Goal: Information Seeking & Learning: Learn about a topic

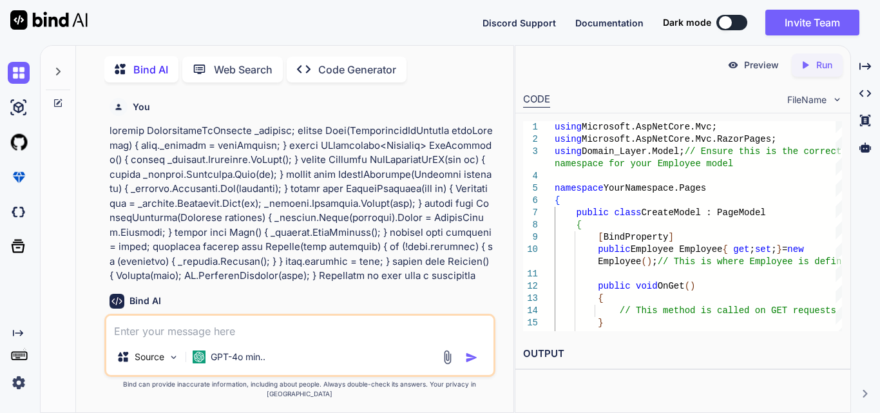
scroll to position [0, 65]
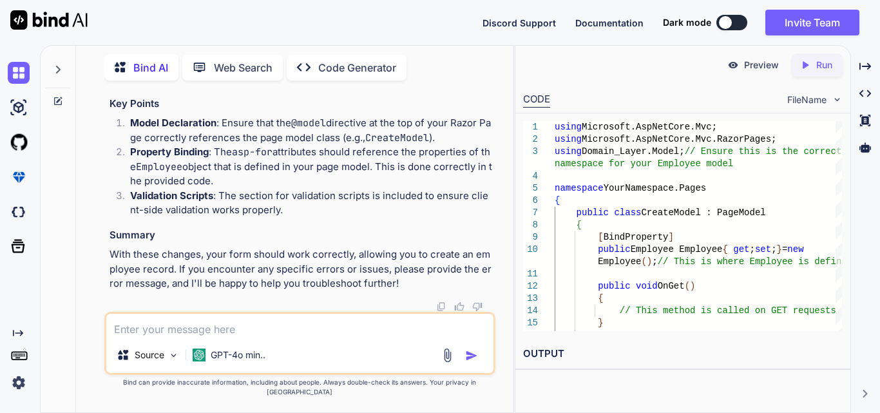
type textarea "x"
type textarea "[HttpGet] public ActionResult GetEmployees() { var employees = _user.GetEmploye…"
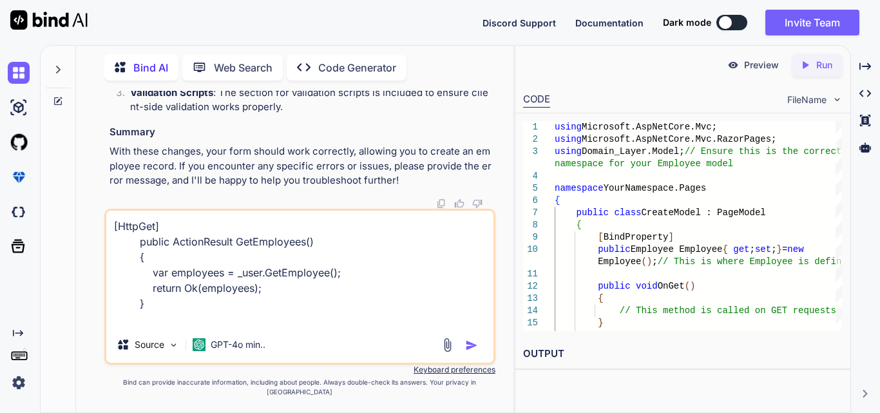
type textarea "x"
type textarea "[HttpGet] public ActionResult GetEmployees() { var employees = _user.GetEmploye…"
type textarea "x"
type textarea "[HttpGet] public ActionResult GetEmployees() { var employees = _user.GetEmploye…"
type textarea "x"
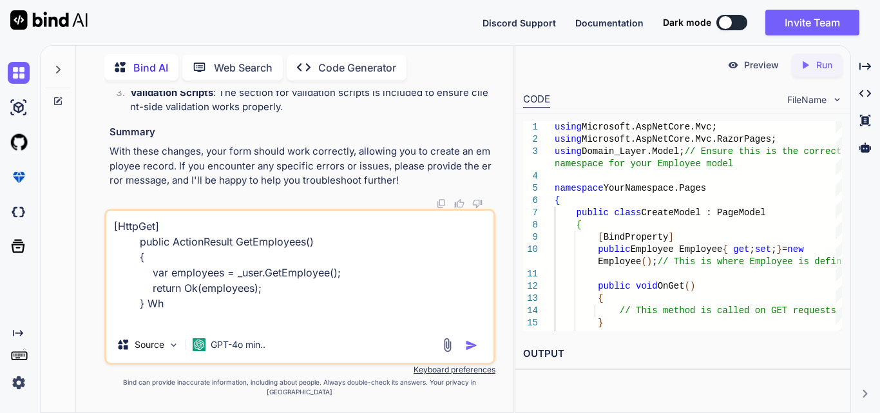
type textarea "[HttpGet] public ActionResult GetEmployees() { var employees = _user.GetEmploye…"
type textarea "x"
type textarea "[HttpGet] public ActionResult GetEmployees() { var employees = _user.GetEmploye…"
type textarea "x"
type textarea "[HttpGet] public ActionResult GetEmployees() { var employees = _user.GetEmploye…"
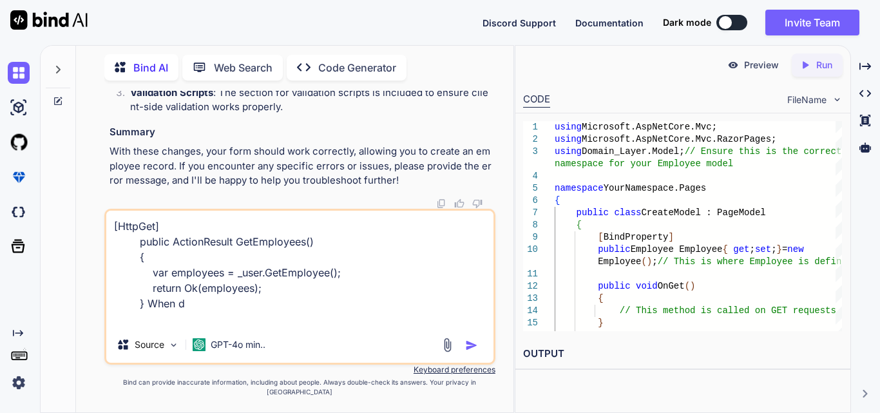
type textarea "x"
type textarea "[HttpGet] public ActionResult GetEmployees() { var employees = _user.GetEmploye…"
type textarea "x"
type textarea "[HttpGet] public ActionResult GetEmployees() { var employees = _user.GetEmploye…"
type textarea "x"
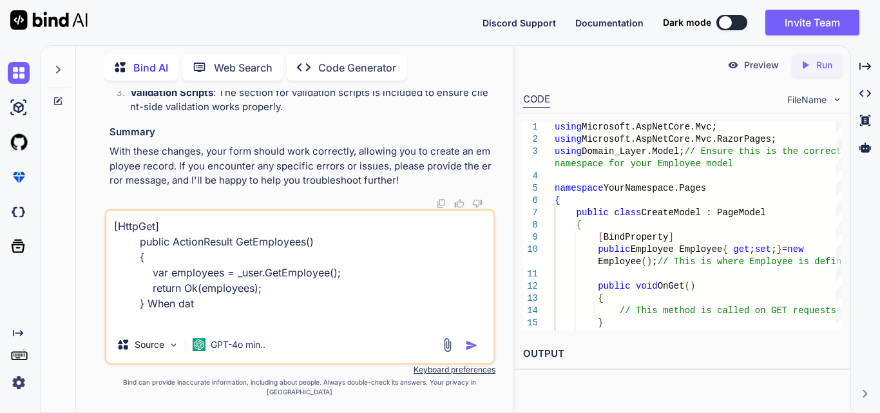
type textarea "[HttpGet] public ActionResult GetEmployees() { var employees = _user.GetEmploye…"
type textarea "x"
type textarea "[HttpGet] public ActionResult GetEmployees() { var employees = _user.GetEmploye…"
type textarea "x"
type textarea "[HttpGet] public ActionResult GetEmployees() { var employees = _user.GetEmploye…"
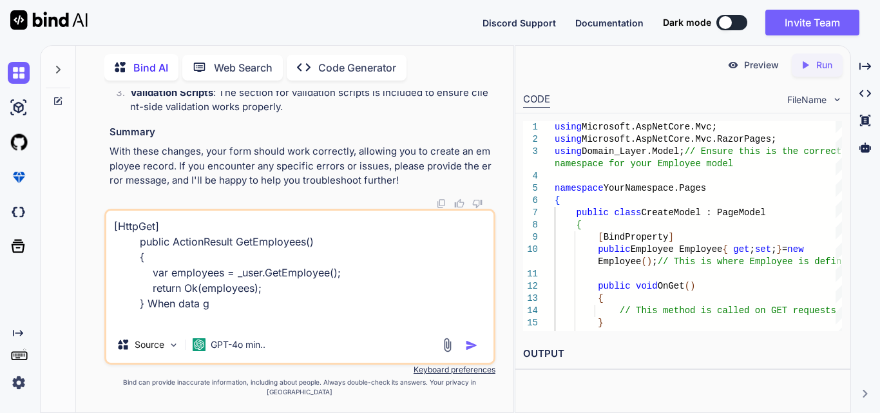
type textarea "x"
type textarea "[HttpGet] public ActionResult GetEmployees() { var employees = _user.GetEmploye…"
type textarea "x"
type textarea "[HttpGet] public ActionResult GetEmployees() { var employees = _user.GetEmploye…"
type textarea "x"
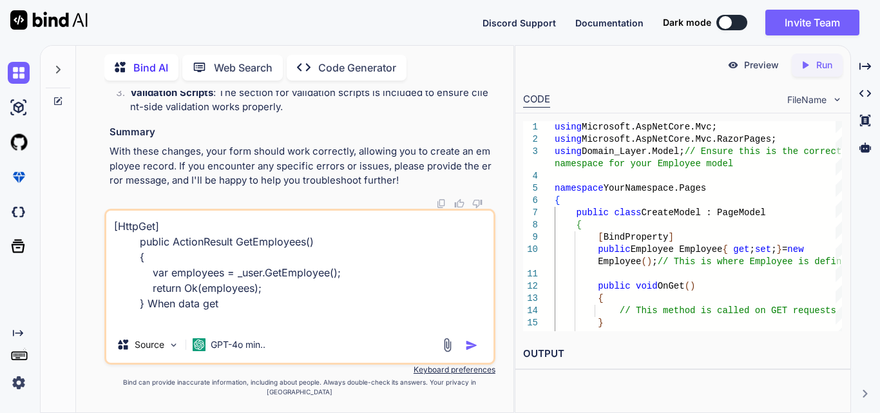
type textarea "[HttpGet] public ActionResult GetEmployees() { var employees = _user.GetEmploye…"
type textarea "x"
type textarea "[HttpGet] public ActionResult GetEmployees() { var employees = _user.GetEmploye…"
type textarea "x"
type textarea "[HttpGet] public ActionResult GetEmployees() { var employees = _user.GetEmploye…"
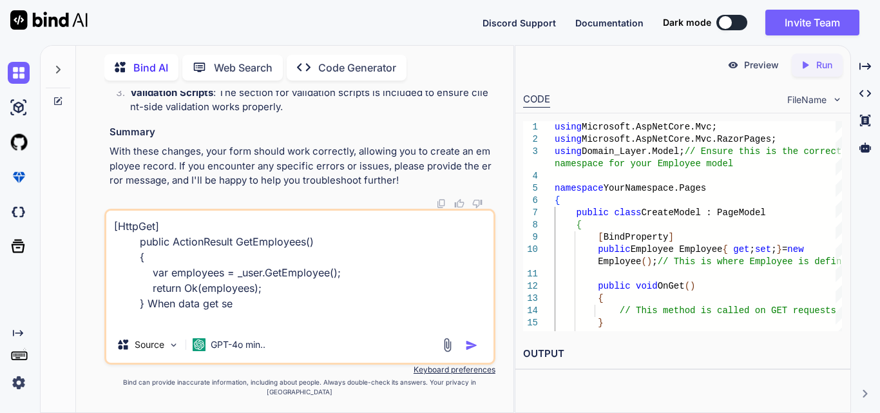
type textarea "x"
type textarea "[HttpGet] public ActionResult GetEmployees() { var employees = _user.GetEmploye…"
type textarea "x"
type textarea "[HttpGet] public ActionResult GetEmployees() { var employees = _user.GetEmploye…"
type textarea "x"
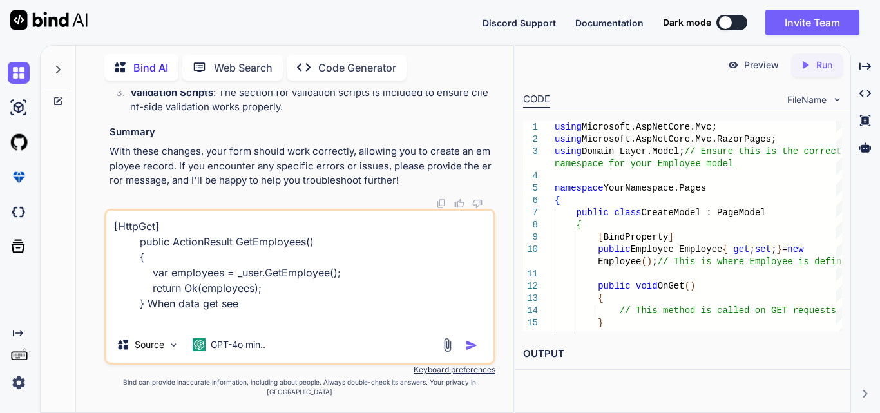
type textarea "[HttpGet] public ActionResult GetEmployees() { var employees = _user.GetEmploye…"
type textarea "x"
type textarea "[HttpGet] public ActionResult GetEmployees() { var employees = _user.GetEmploye…"
type textarea "x"
type textarea "[HttpGet] public ActionResult GetEmployees() { var employees = _user.GetEmploye…"
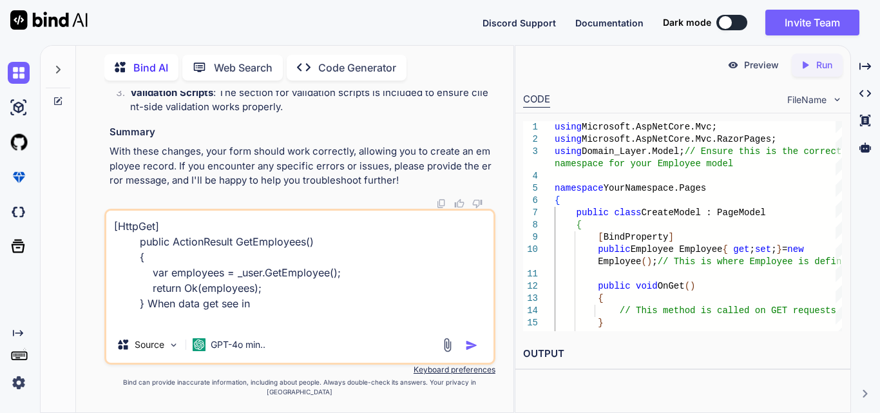
type textarea "x"
type textarea "[HttpGet] public ActionResult GetEmployees() { var employees = _user.GetEmploye…"
type textarea "x"
type textarea "[HttpGet] public ActionResult GetEmployees() { var employees = _user.GetEmploye…"
type textarea "x"
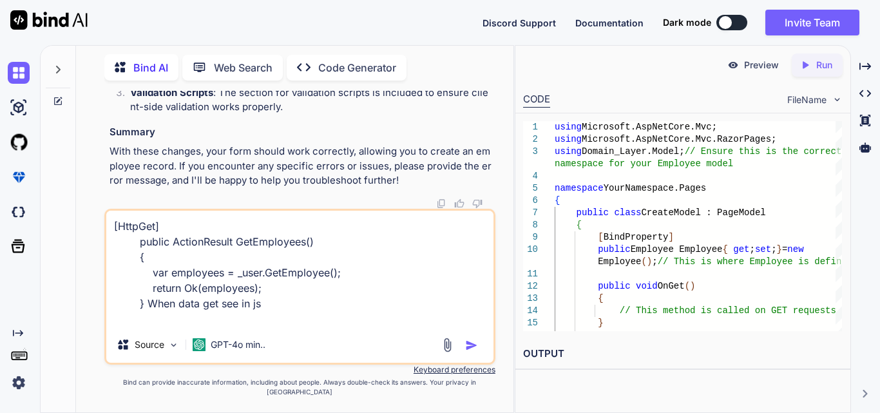
type textarea "[HttpGet] public ActionResult GetEmployees() { var employees = _user.GetEmploye…"
type textarea "x"
type textarea "[HttpGet] public ActionResult GetEmployees() { var employees = _user.GetEmploye…"
type textarea "x"
type textarea "[HttpGet] public ActionResult GetEmployees() { var employees = _user.GetEmploye…"
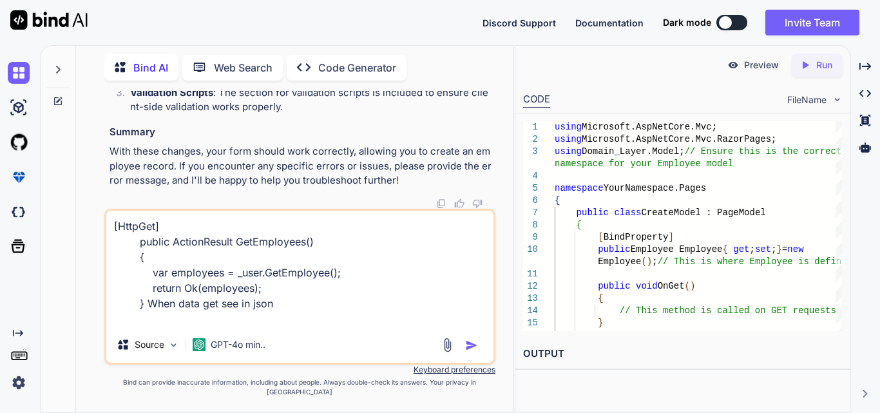
type textarea "x"
type textarea "[HttpGet] public ActionResult GetEmployees() { var employees = _user.GetEmploye…"
type textarea "x"
type textarea "[HttpGet] public ActionResult GetEmployees() { var employees = _user.GetEmploye…"
type textarea "x"
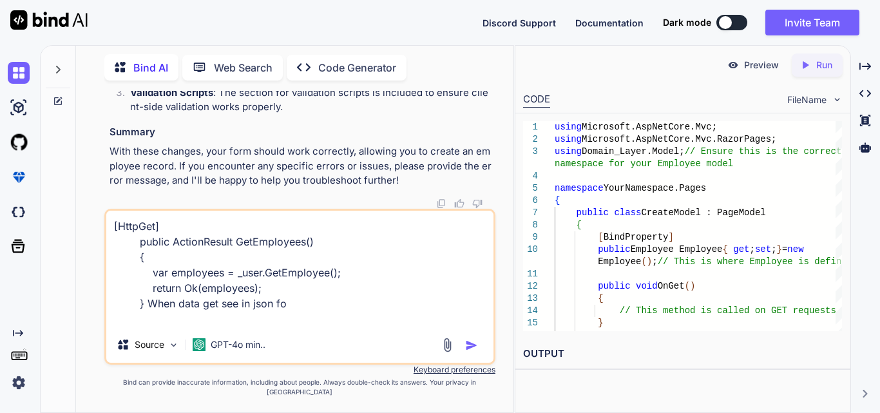
type textarea "[HttpGet] public ActionResult GetEmployees() { var employees = _user.GetEmploye…"
type textarea "x"
type textarea "[HttpGet] public ActionResult GetEmployees() { var employees = _user.GetEmploye…"
type textarea "x"
type textarea "[HttpGet] public ActionResult GetEmployees() { var employees = _user.GetEmploye…"
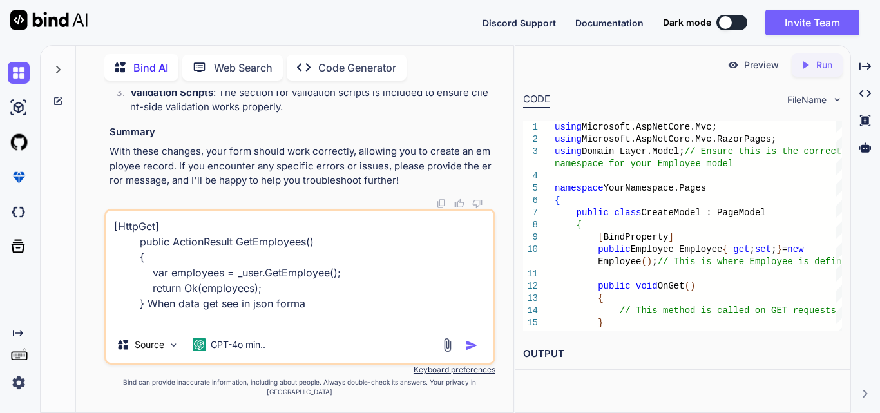
type textarea "x"
type textarea "[HttpGet] public ActionResult GetEmployees() { var employees = _user.GetEmploye…"
type textarea "x"
type textarea "[HttpGet] public ActionResult GetEmployees() { var employees = _user.GetEmploye…"
type textarea "x"
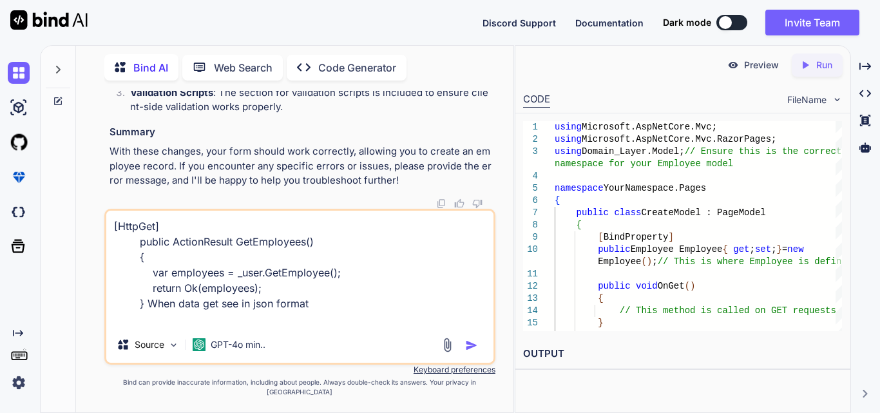
type textarea "[HttpGet] public ActionResult GetEmployees() { var employees = _user.GetEmploye…"
type textarea "x"
type textarea "[HttpGet] public ActionResult GetEmployees() { var employees = _user.GetEmploye…"
type textarea "x"
type textarea "[HttpGet] public ActionResult GetEmployees() { var employees = _user.GetEmploye…"
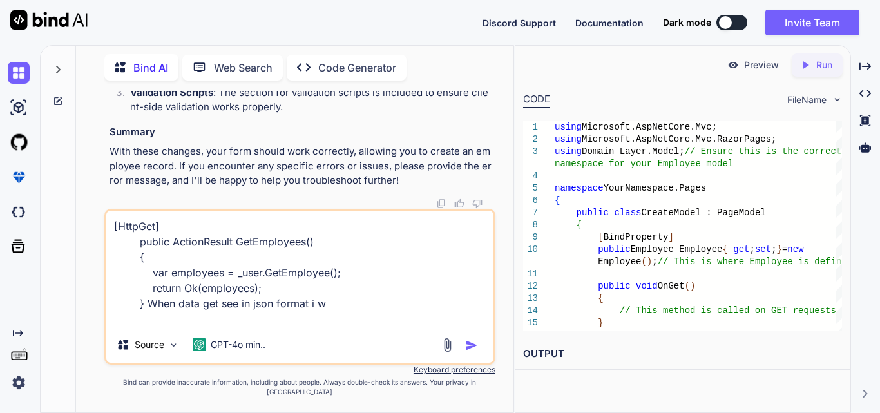
type textarea "x"
type textarea "[HttpGet] public ActionResult GetEmployees() { var employees = _user.GetEmploye…"
type textarea "x"
type textarea "[HttpGet] public ActionResult GetEmployees() { var employees = _user.GetEmploye…"
type textarea "x"
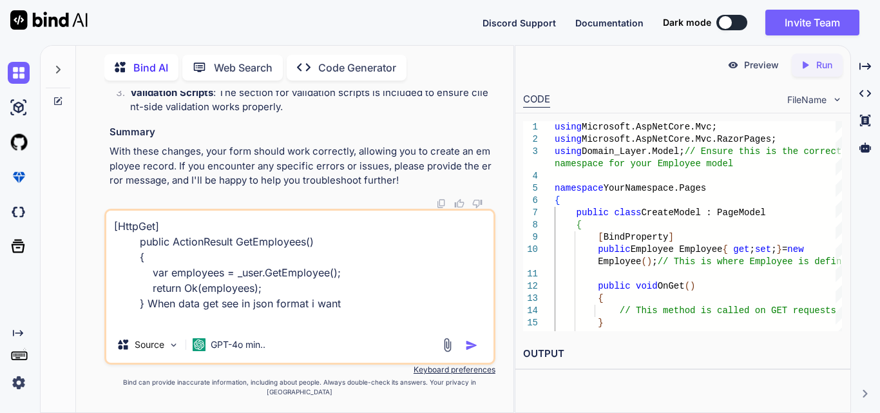
type textarea "[HttpGet] public ActionResult GetEmployees() { var employees = _user.GetEmploye…"
type textarea "x"
type textarea "[HttpGet] public ActionResult GetEmployees() { var employees = _user.GetEmploye…"
type textarea "x"
type textarea "[HttpGet] public ActionResult GetEmployees() { var employees = _user.GetEmploye…"
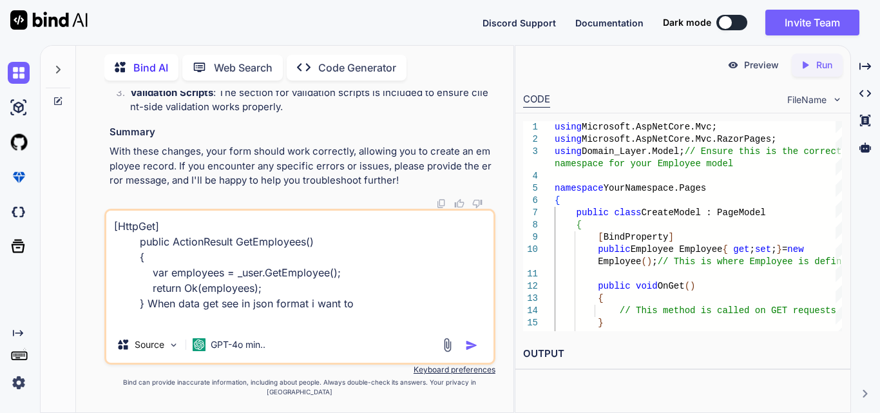
type textarea "x"
type textarea "[HttpGet] public ActionResult GetEmployees() { var employees = _user.GetEmploye…"
type textarea "x"
type textarea "[HttpGet] public ActionResult GetEmployees() { var employees = _user.GetEmploye…"
type textarea "x"
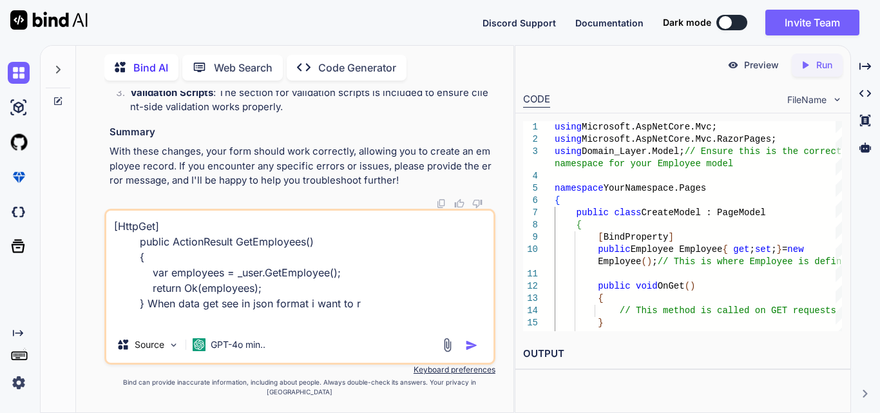
type textarea "[HttpGet] public ActionResult GetEmployees() { var employees = _user.GetEmploye…"
type textarea "x"
type textarea "[HttpGet] public ActionResult GetEmployees() { var employees = _user.GetEmploye…"
type textarea "x"
type textarea "[HttpGet] public ActionResult GetEmployees() { var employees = _user.GetEmploye…"
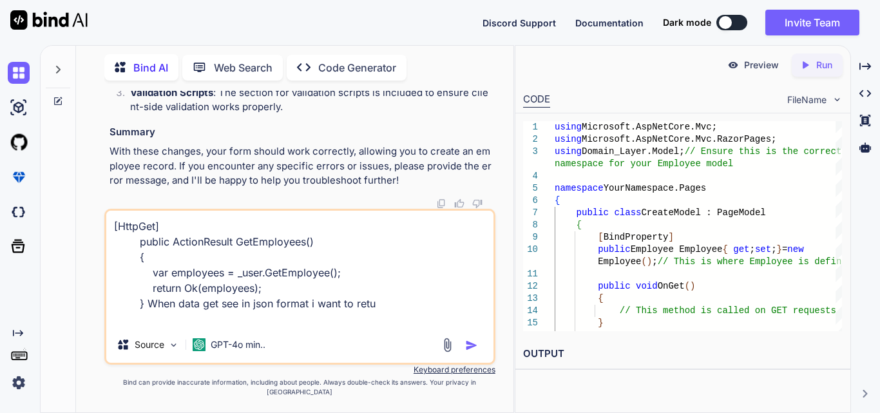
type textarea "x"
type textarea "[HttpGet] public ActionResult GetEmployees() { var employees = _user.GetEmploye…"
type textarea "x"
type textarea "[HttpGet] public ActionResult GetEmployees() { var employees = _user.GetEmploye…"
type textarea "x"
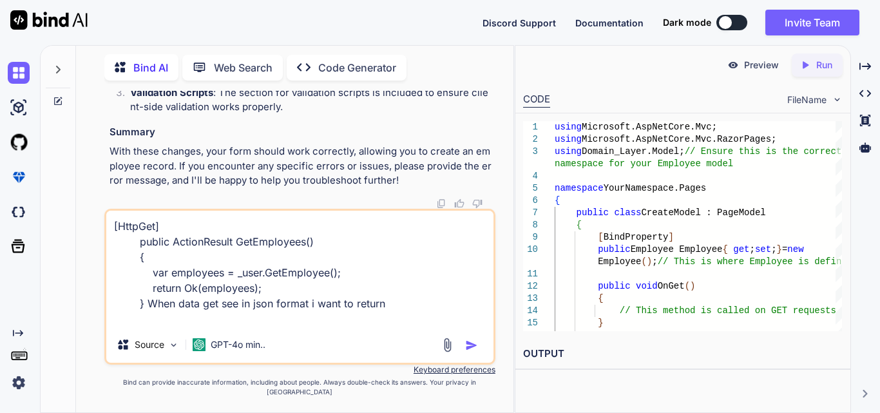
type textarea "[HttpGet] public ActionResult GetEmployees() { var employees = _user.GetEmploye…"
type textarea "x"
type textarea "[HttpGet] public ActionResult GetEmployees() { var employees = _user.GetEmploye…"
type textarea "x"
type textarea "[HttpGet] public ActionResult GetEmployees() { var employees = _user.GetEmploye…"
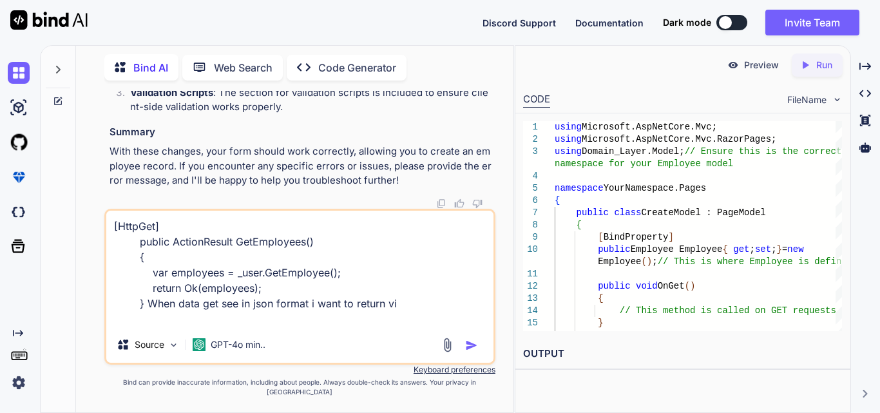
type textarea "x"
type textarea "[HttpGet] public ActionResult GetEmployees() { var employees = _user.GetEmploye…"
type textarea "x"
type textarea "[HttpGet] public ActionResult GetEmployees() { var employees = _user.GetEmploye…"
type textarea "x"
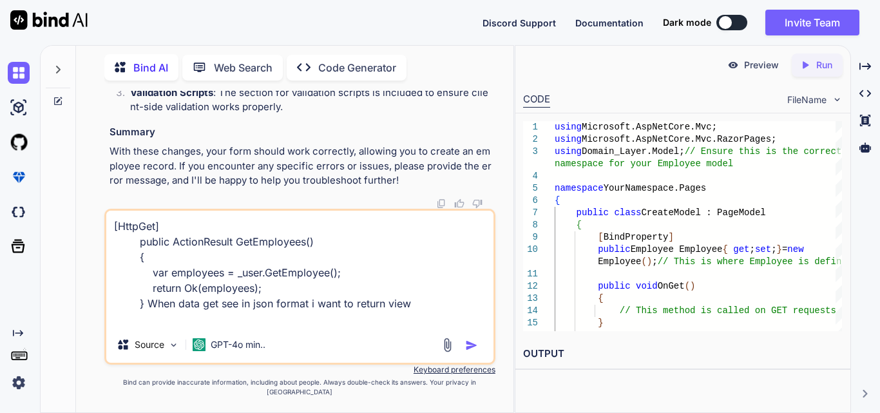
type textarea "[HttpGet] public ActionResult GetEmployees() { var employees = _user.GetEmploye…"
type textarea "x"
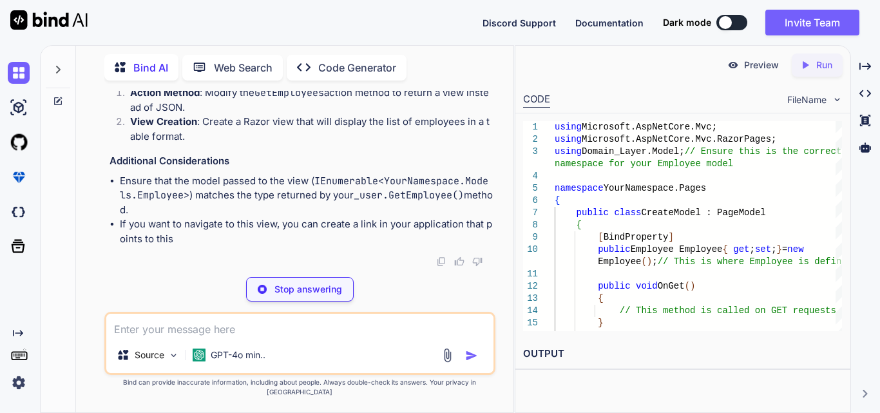
scroll to position [25937, 0]
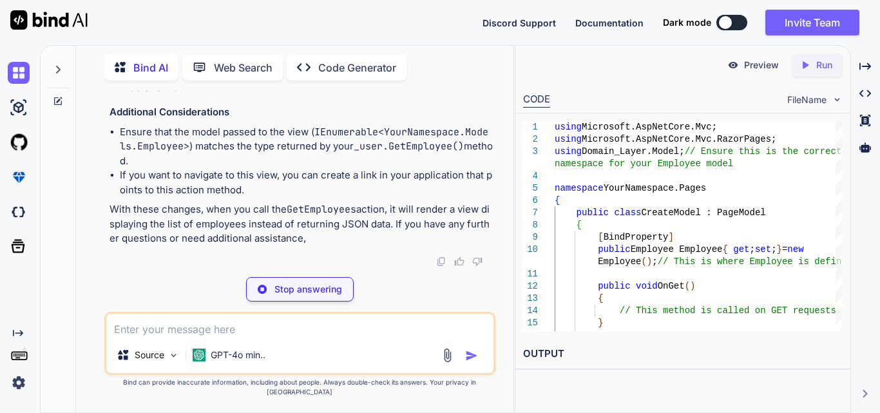
type textarea "x"
type textarea "[HttpGet] public ActionResult GetEmployees() { var employees = _user.GetEmploye…"
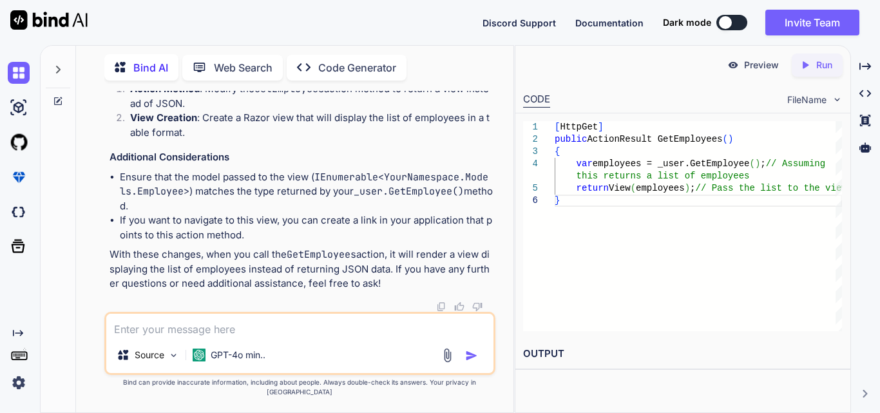
scroll to position [25872, 0]
click at [184, 337] on textarea at bounding box center [299, 325] width 387 height 23
paste textarea "[ { "id": 1, "name": "[PERSON_NAME]", "designation": "Team Member", "address": …"
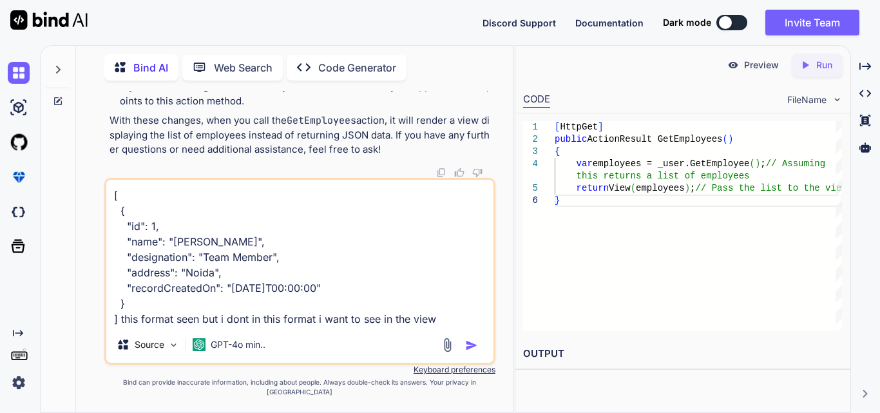
type textarea "[ { "id": 1, "name": "[PERSON_NAME]", "designation": "Team Member", "address": …"
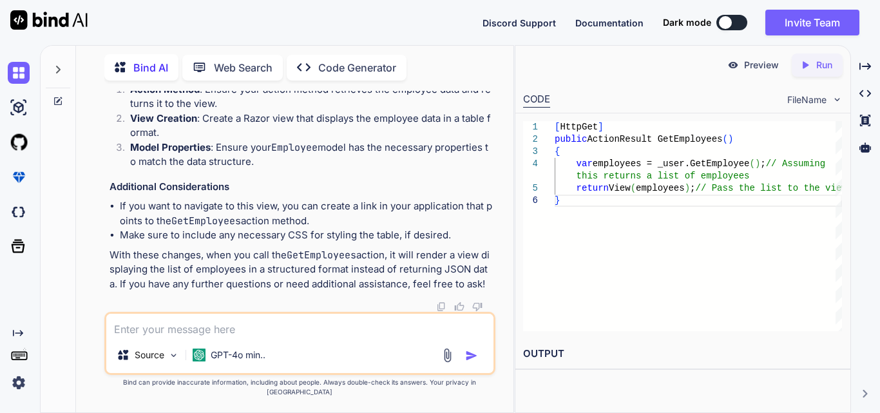
scroll to position [27427, 0]
click at [235, 337] on textarea at bounding box center [299, 325] width 387 height 23
type textarea "How to convert json data in return view"
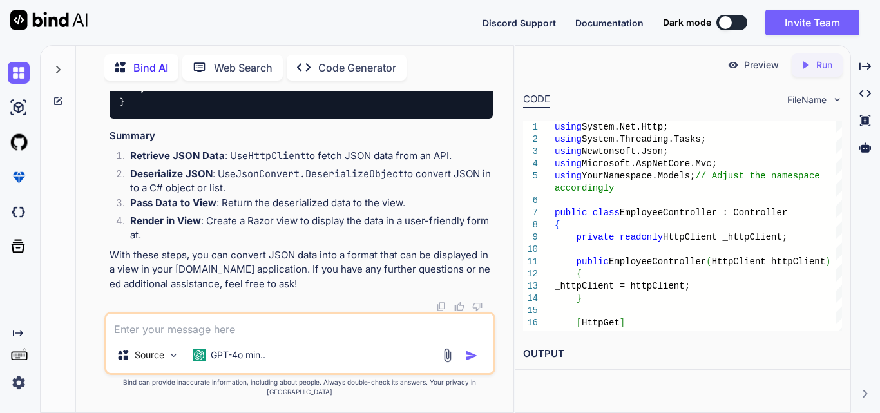
scroll to position [0, 0]
drag, startPoint x: 395, startPoint y: 204, endPoint x: 242, endPoint y: 213, distance: 153.5
click at [200, 332] on textarea at bounding box center [299, 325] width 387 height 23
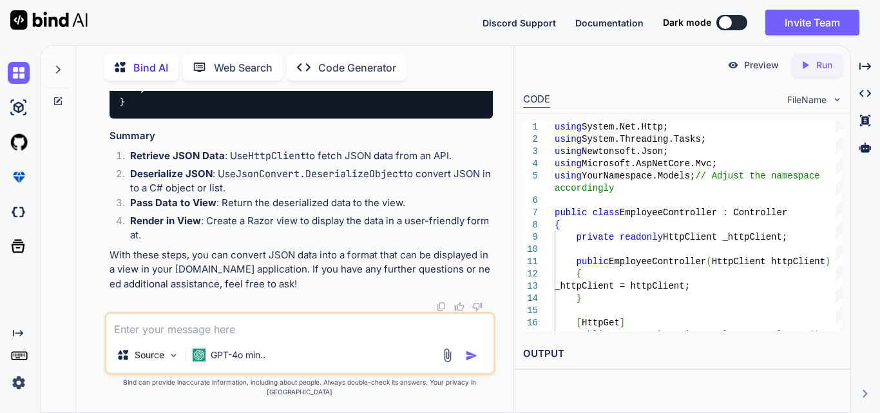
paste textarea "public ActionResult GetEmployees1() { var employees = _user.GetEmployee(); retu…"
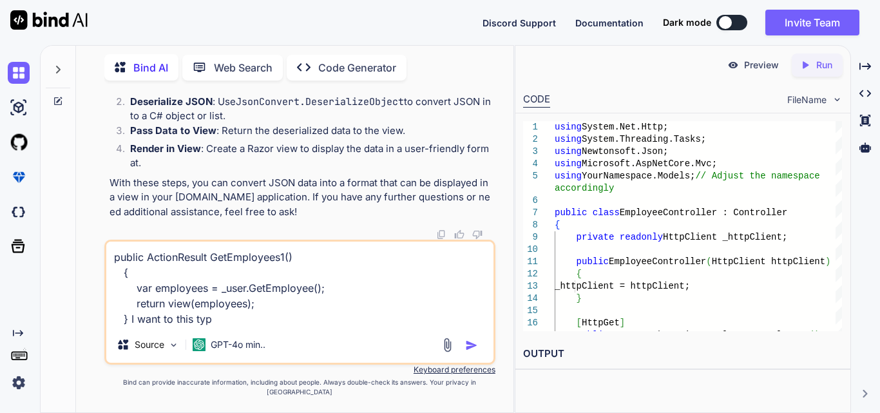
type textarea "public ActionResult GetEmployees1() { var employees = _user.GetEmployee(); retu…"
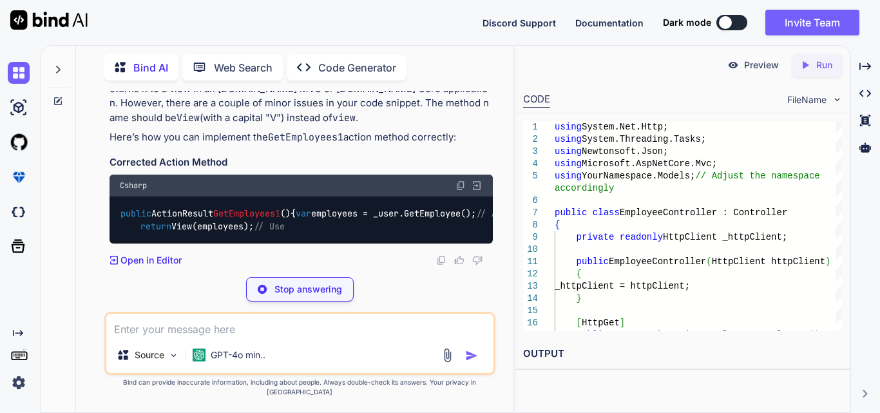
scroll to position [29487, 0]
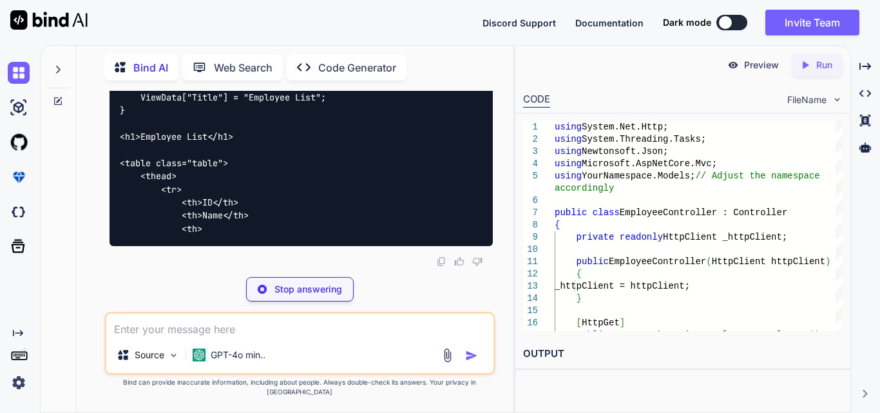
drag, startPoint x: 138, startPoint y: 245, endPoint x: 118, endPoint y: 187, distance: 61.5
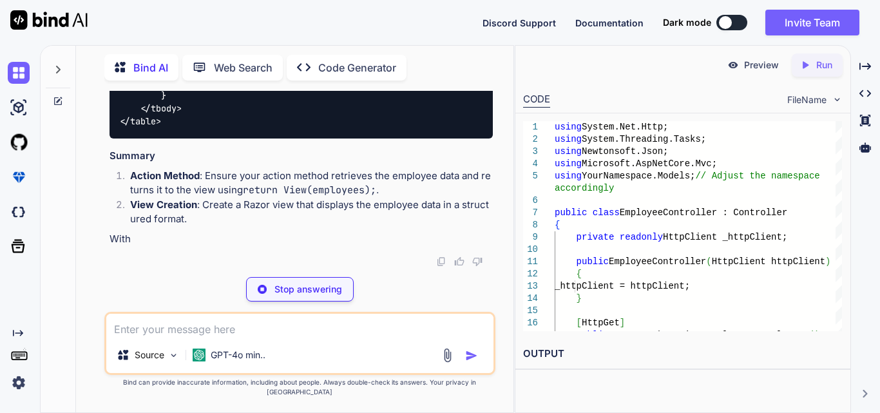
copy code "public ActionResult GetEmployees1 () { var employees = _user.GetEmployee(); // …"
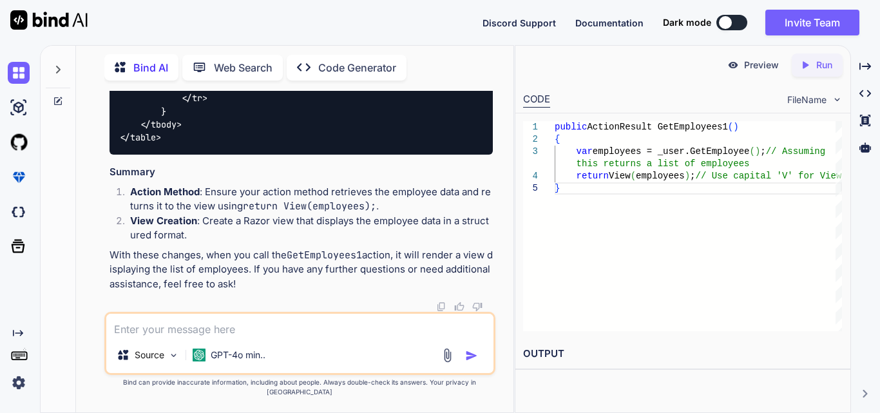
click at [197, 334] on textarea at bounding box center [299, 325] width 387 height 23
paste textarea "<table class="table"> <thead> <tr> <th>Name</th> <th>Designation</th> <th>Addre…"
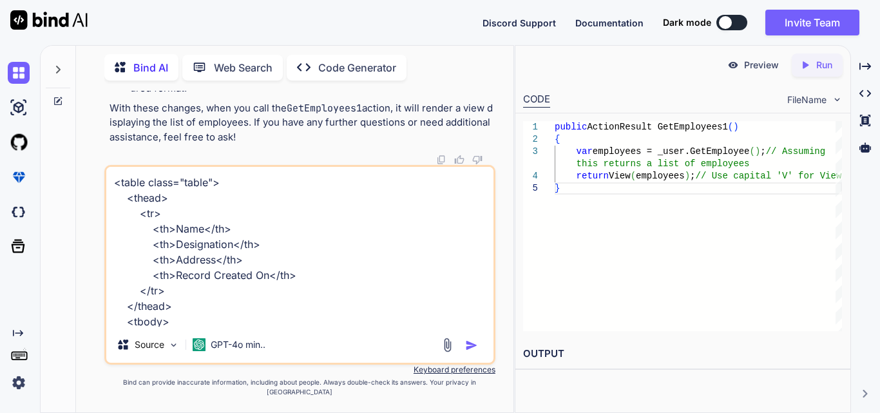
scroll to position [341, 0]
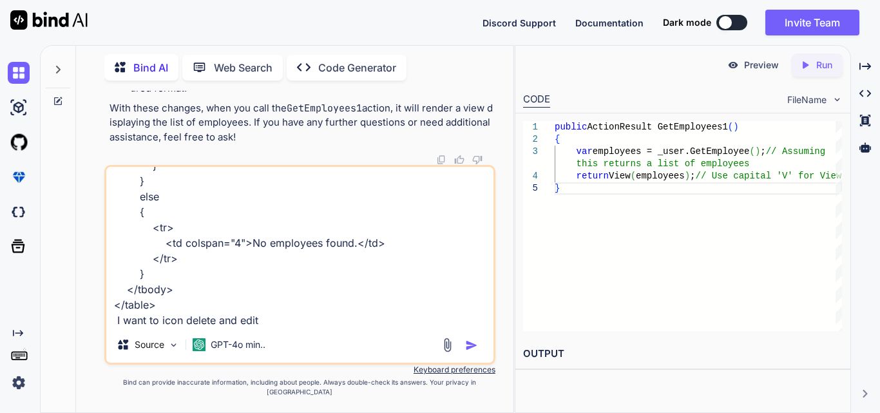
type textarea "<table class="table"> <thead> <tr> <th>Name</th> <th>Designation</th> <th>Addre…"
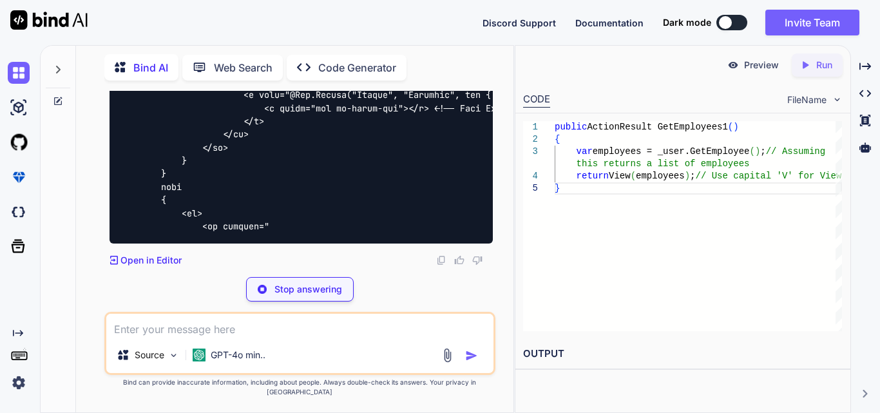
scroll to position [31090, 0]
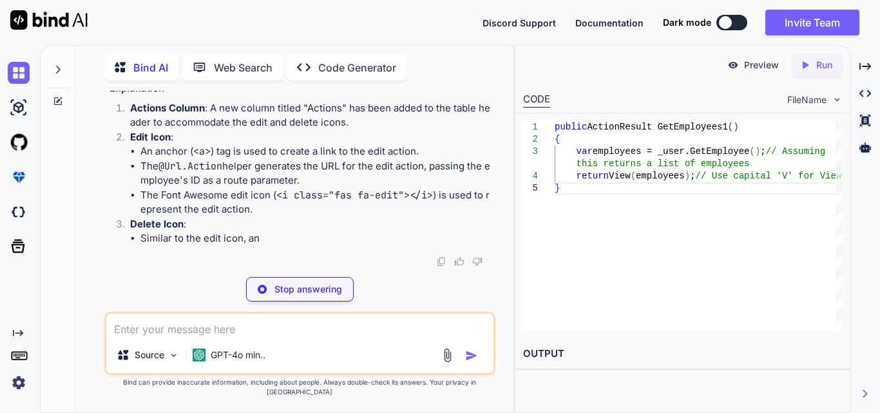
drag, startPoint x: 220, startPoint y: 124, endPoint x: 254, endPoint y: 239, distance: 120.2
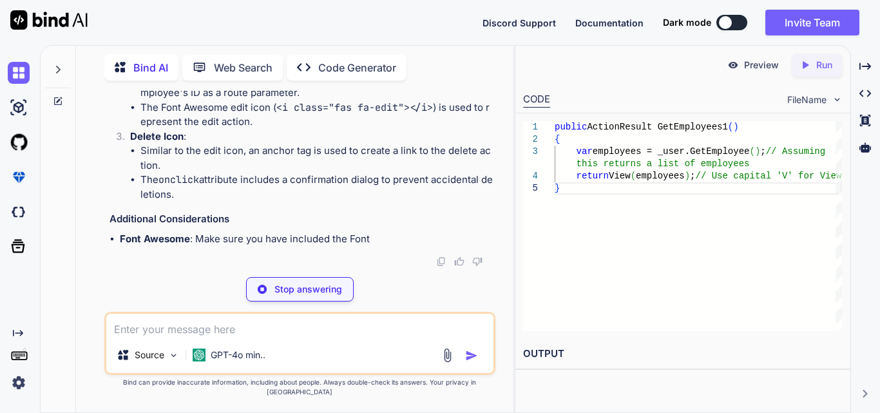
copy code "<td> <!-- Edit Icon --> <a href="@Url.Action("Edit", "Employee", new { id = [DO…"
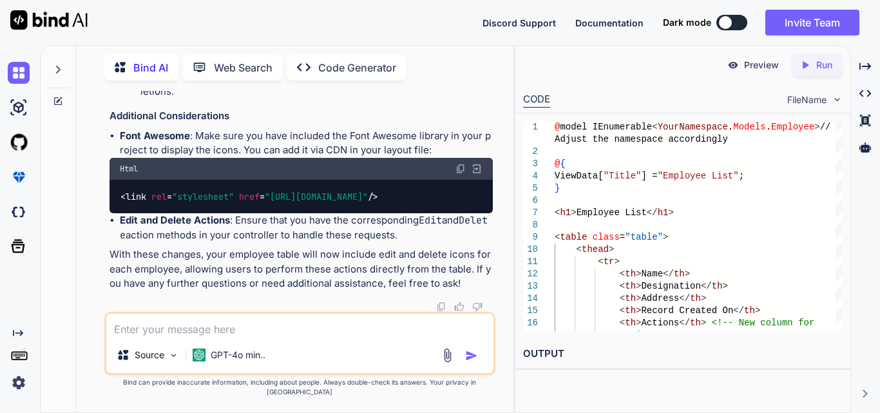
scroll to position [0, 0]
drag, startPoint x: 480, startPoint y: 193, endPoint x: 115, endPoint y: 193, distance: 365.2
click at [115, 193] on div "< link rel = "stylesheet" href = "[URL][DOMAIN_NAME]" />" at bounding box center [300, 196] width 383 height 33
copy span "< link rel = "stylesheet" href = "[URL][DOMAIN_NAME]" />"
click at [248, 337] on textarea at bounding box center [299, 325] width 387 height 23
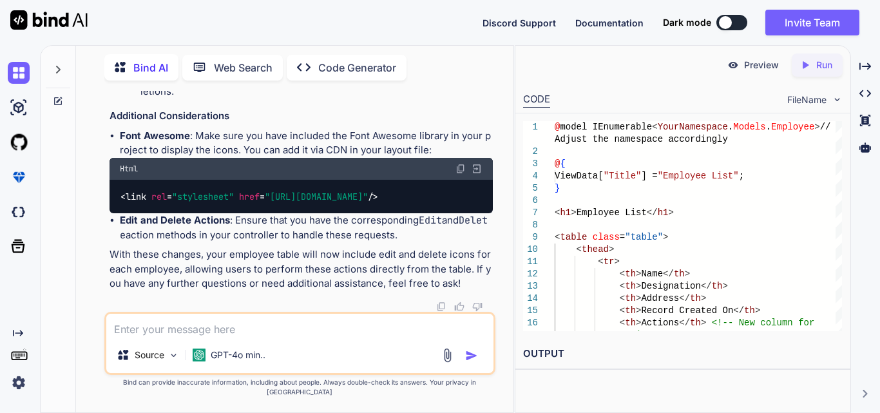
paste textarea "@model Domain_Layer.Model.Employee @{ ViewData["Title"] = "CreateEmployee"; } <…"
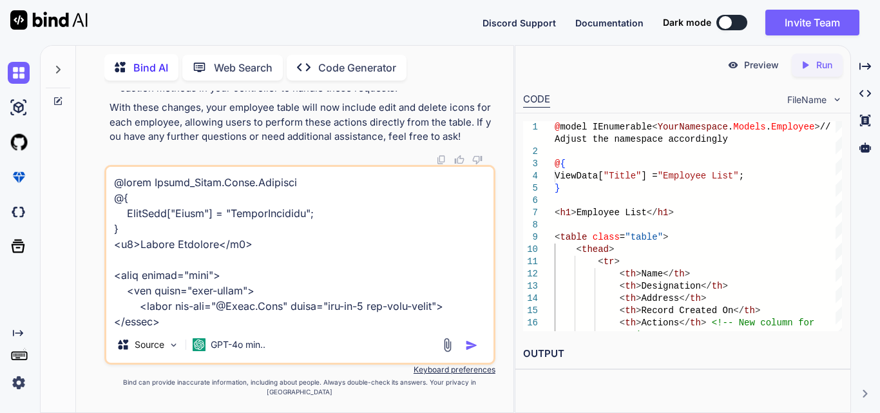
scroll to position [651, 0]
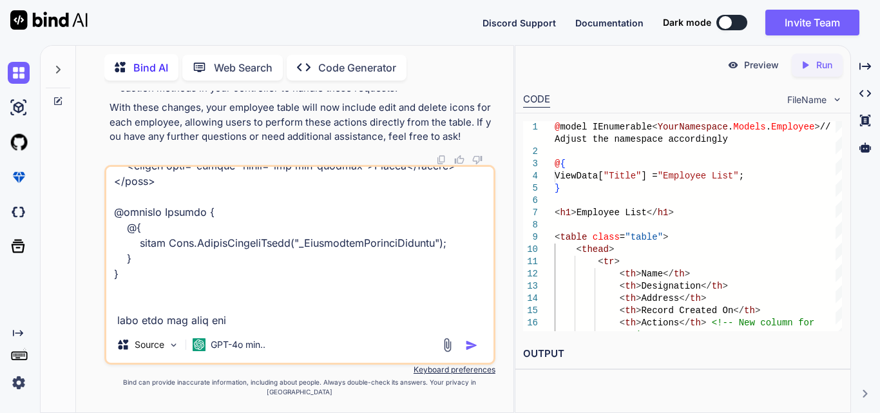
type textarea "@model Domain_Layer.Model.Employee @{ ViewData["Title"] = "CreateEmployee"; } <…"
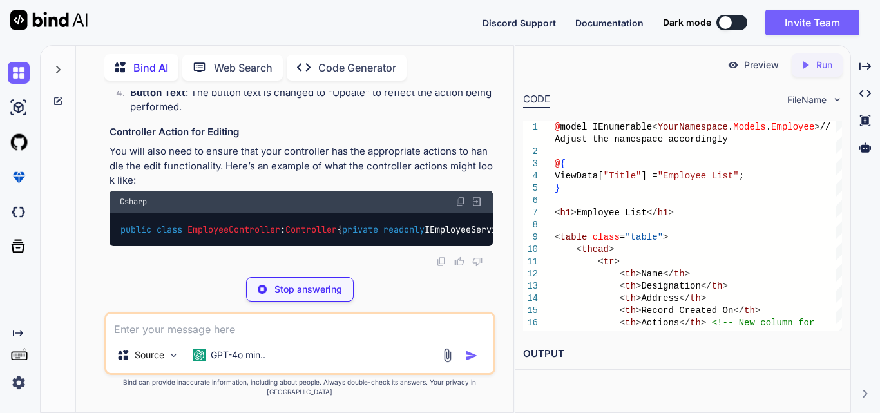
scroll to position [32184, 0]
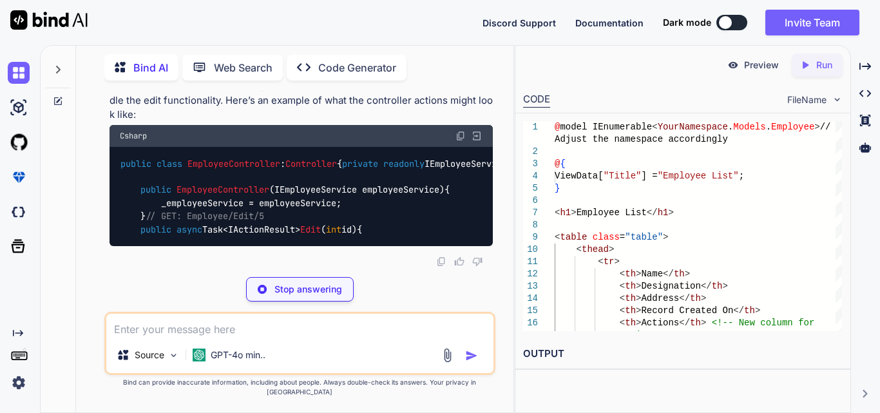
drag, startPoint x: 129, startPoint y: 185, endPoint x: 113, endPoint y: 198, distance: 21.0
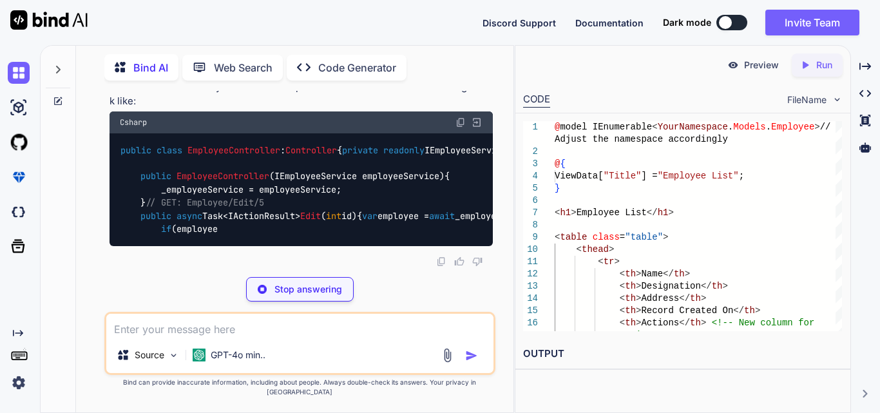
copy code "@model Domain_Layer.Model.Employee @{ ViewData["Title"] = "Edit Employee"; } <h…"
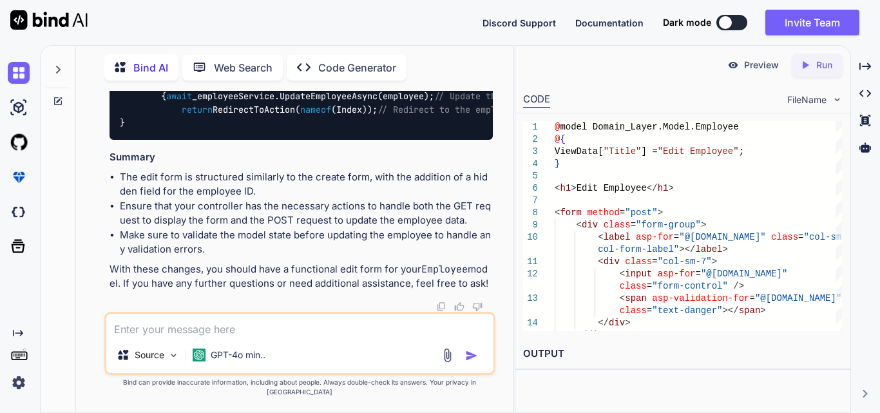
click at [247, 337] on textarea at bounding box center [299, 325] width 387 height 23
paste textarea "<a href="@Url.Action("DeleteEmployee", "User","
type textarea "<a href="@Url.Action("DeleteEmployee", "User", this is means"
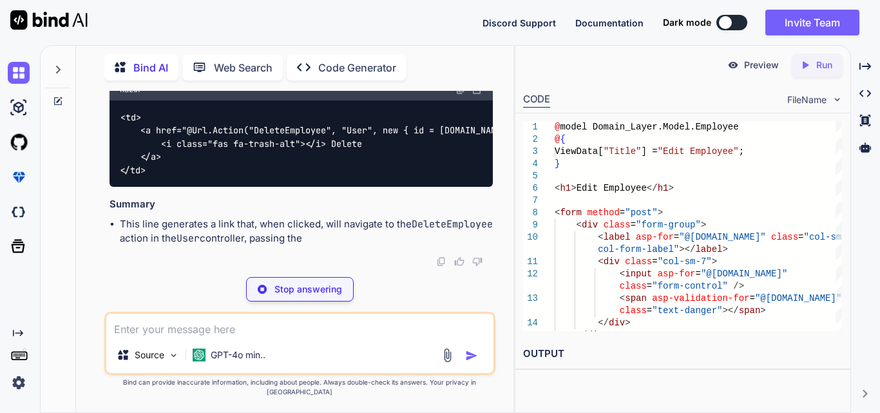
scroll to position [33941, 0]
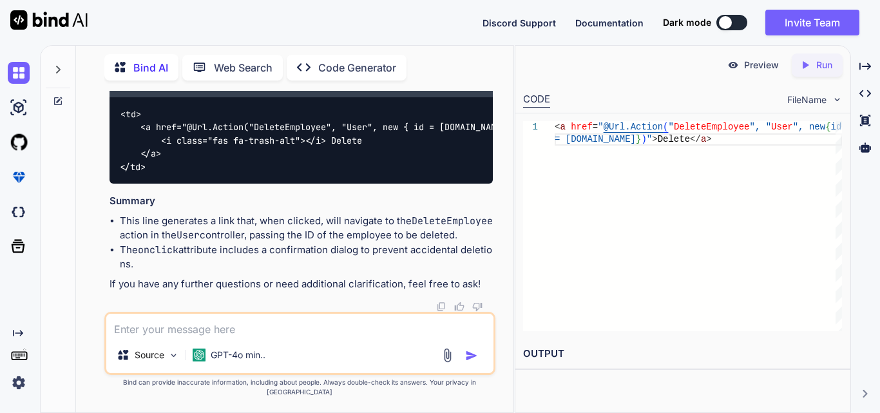
click at [209, 337] on textarea at bounding box center [299, 325] width 387 height 23
paste textarea "[HttpPut] public IActionResult PutEmployee(int id, Employee employee) { if (id …"
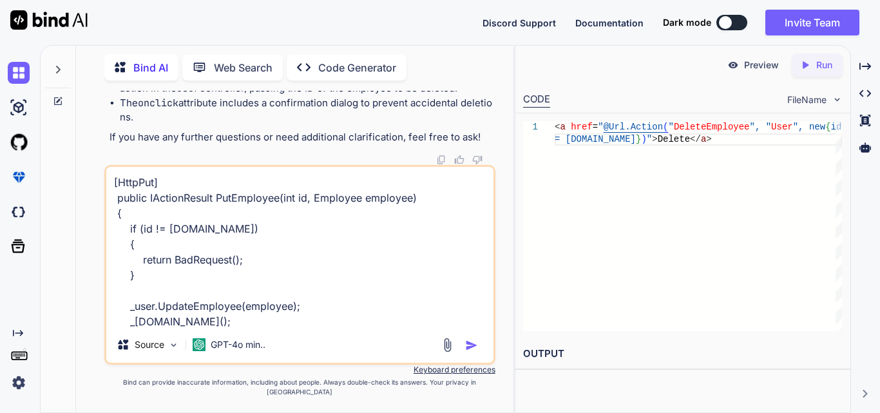
scroll to position [48, 0]
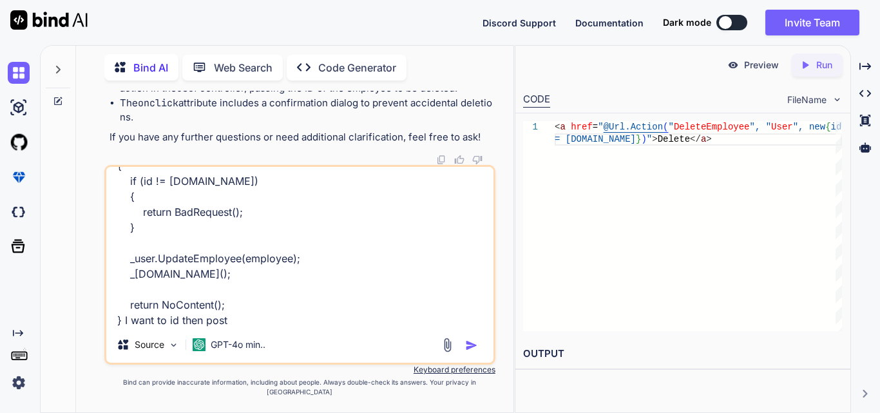
type textarea "[HttpPut] public IActionResult PutEmployee(int id, Employee employee) { if (id …"
click at [470, 352] on img "button" at bounding box center [471, 345] width 13 height 13
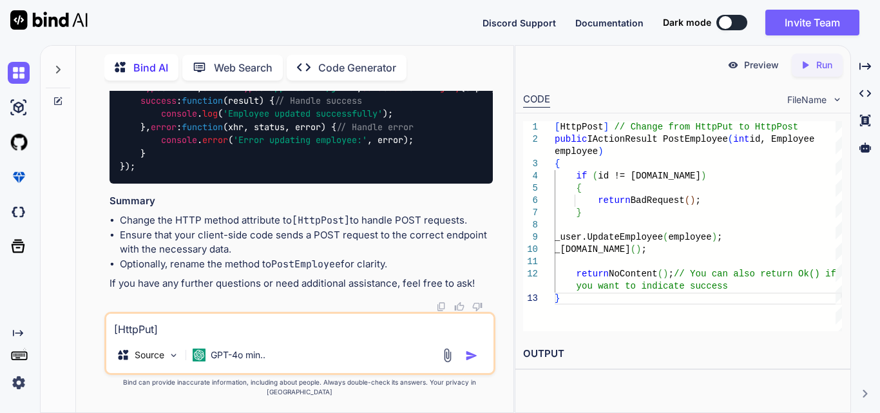
scroll to position [35145, 0]
click at [196, 337] on textarea "[HttpPut] public IActionResult PutEmployee(int id, Employee employee) { if (id …" at bounding box center [299, 325] width 387 height 23
paste textarea "[HttpPut] public IActionResult PutEmployee(int id, Employee employee) { if (id …"
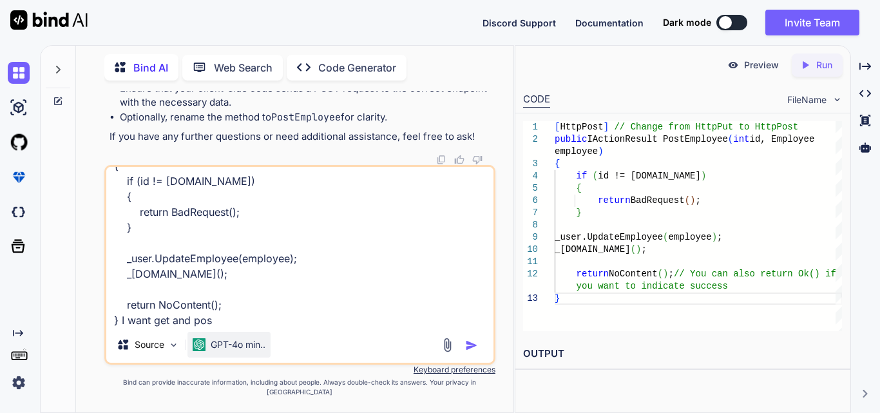
type textarea "[HttpPut] public IActionResult PutEmployee(int id, Employee employee) { if (id …"
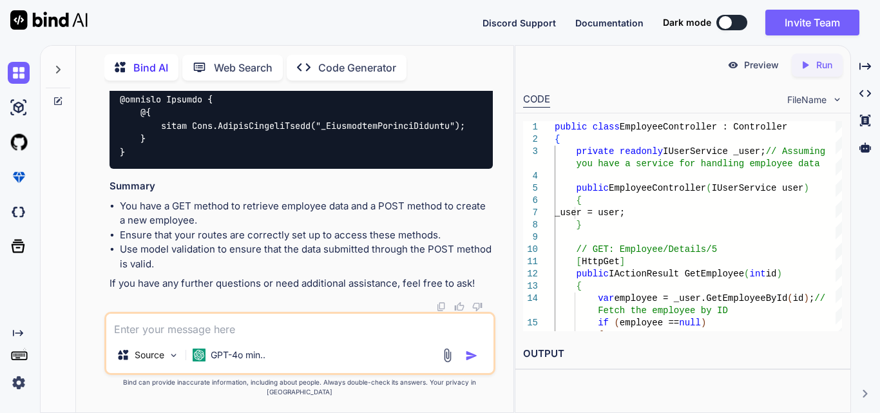
scroll to position [36129, 0]
drag, startPoint x: 138, startPoint y: 229, endPoint x: 179, endPoint y: 211, distance: 45.3
copy code "[ HttpGet ] public IActionResult GetEmployee ( int id ) { var employee = _user.…"
click at [269, 337] on textarea at bounding box center [299, 325] width 387 height 23
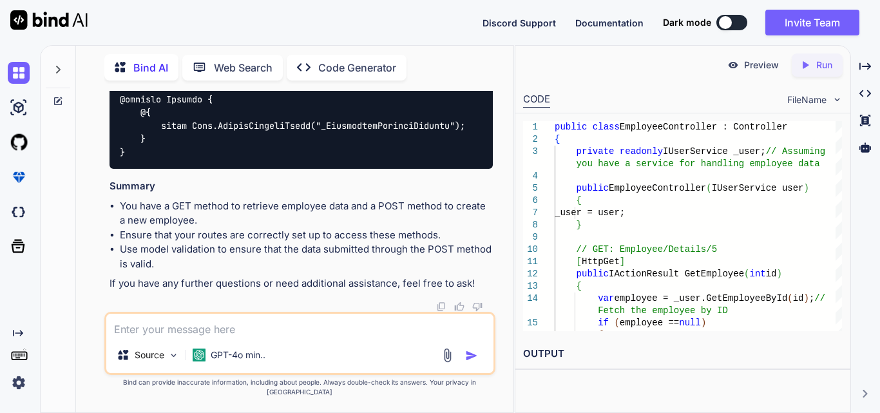
paste textarea "[HttpPost] public IActionResult EditEmployee(Employee employee) { if (id != [DO…"
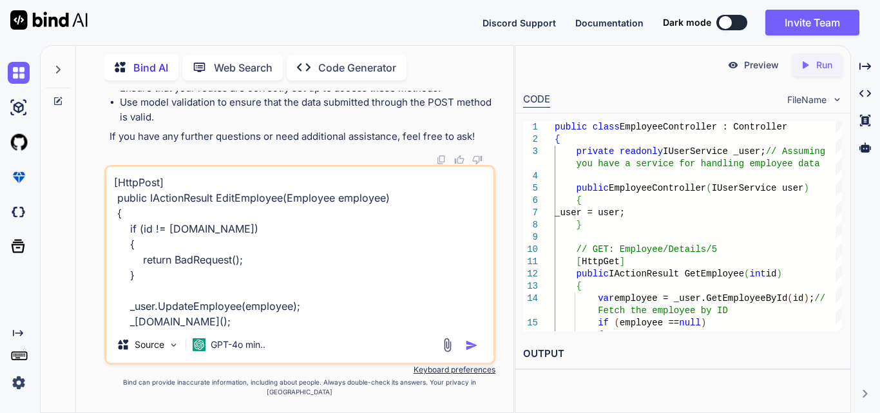
scroll to position [48, 0]
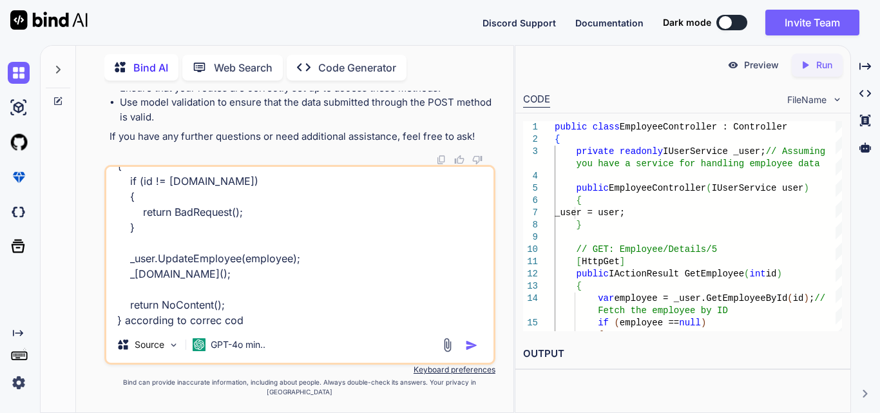
type textarea "[HttpPost] public IActionResult EditEmployee(Employee employee) { if (id != [DO…"
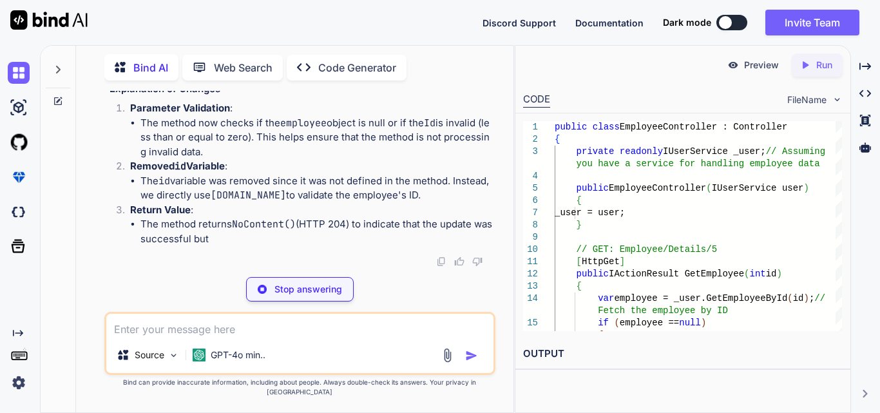
scroll to position [37556, 0]
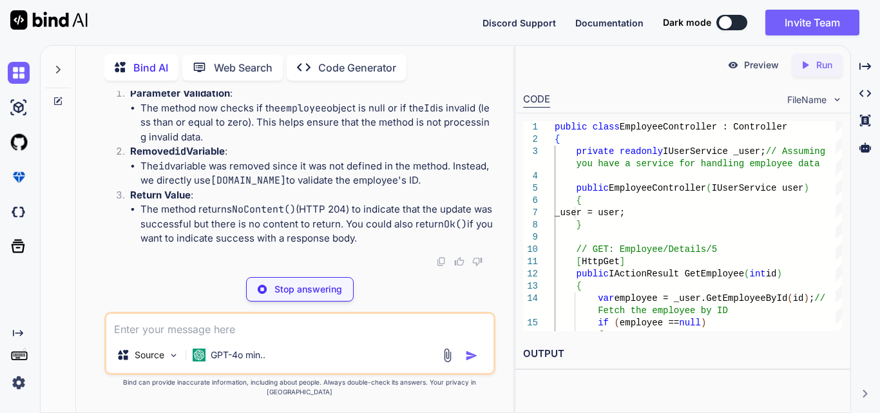
drag, startPoint x: 127, startPoint y: 237, endPoint x: 118, endPoint y: 133, distance: 104.7
click at [118, 57] on div "[ HttpPost ] [ ValidateAntiForgeryToken ] // Optional: Use this to prevent CSRF…" at bounding box center [300, 0] width 383 height 113
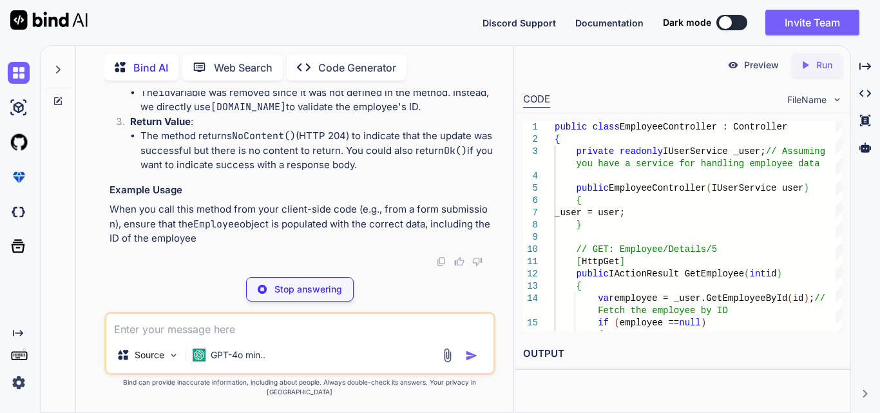
copy code "public IActionResult EditEmployee ( Employee employee ) { // Check if the emplo…"
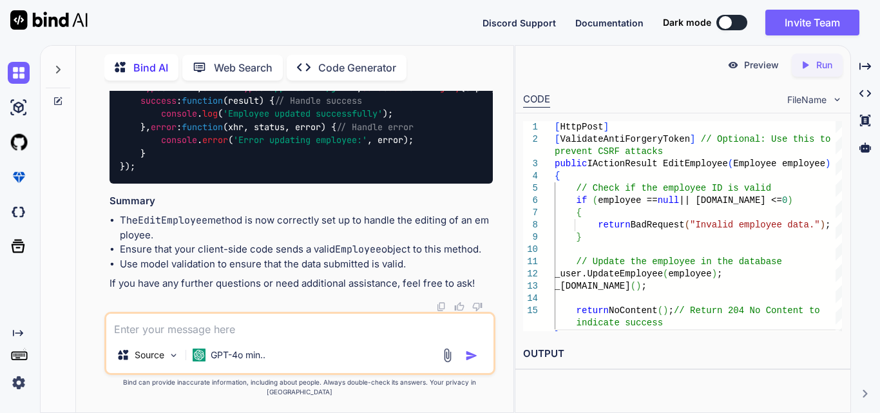
click at [191, 337] on textarea at bounding box center [299, 325] width 387 height 23
paste textarea "@model Domain_Layer.Model.Employee @{ ViewData["Title"] = "GetEmployee"; } <h1>…"
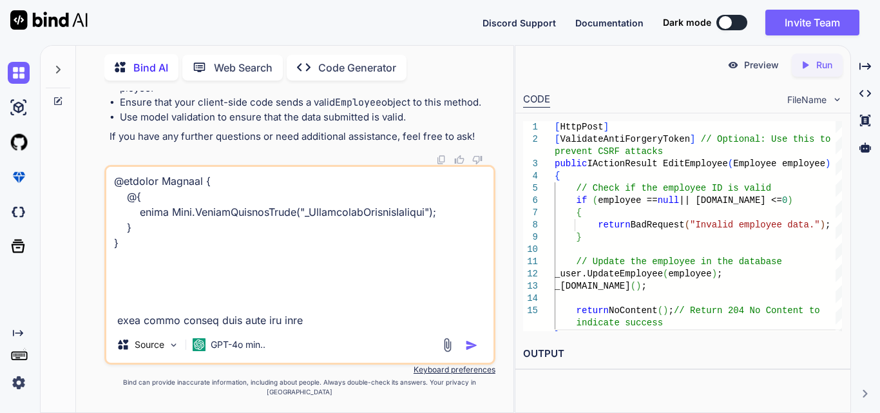
type textarea "@model Domain_Layer.Model.Employee @{ ViewData["Title"] = "GetEmployee"; } <h1>…"
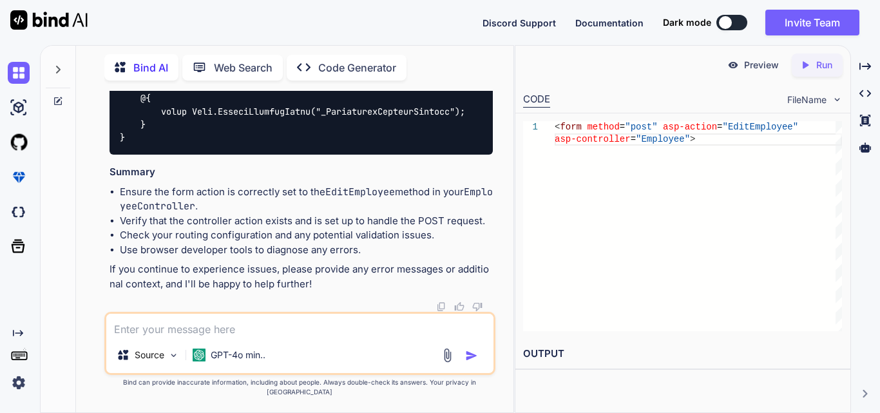
scroll to position [38861, 0]
